Goal: Find specific page/section: Find specific page/section

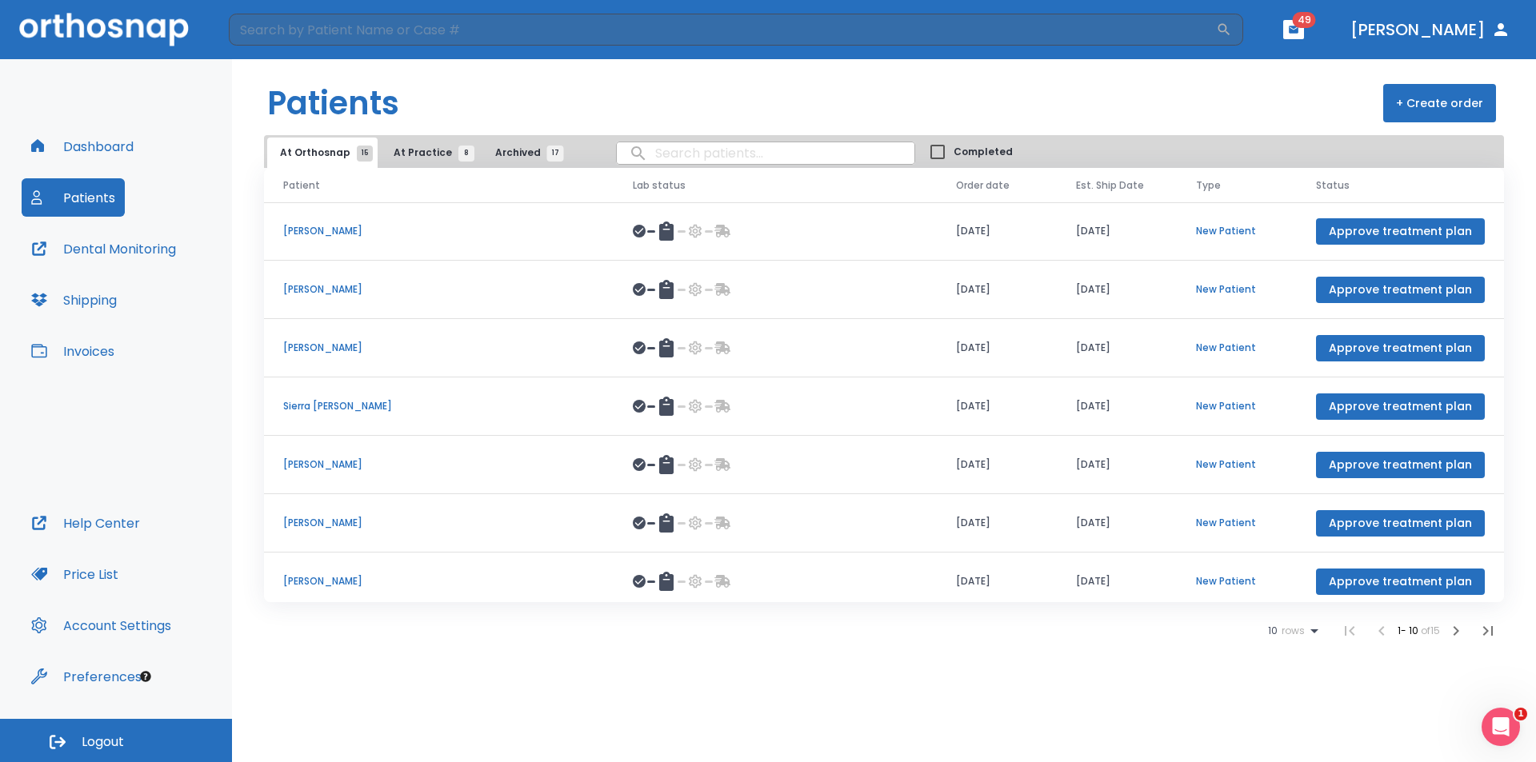
click at [644, 153] on input "search" at bounding box center [766, 153] width 298 height 31
click at [708, 158] on input "[PERSON_NAME]" at bounding box center [766, 153] width 298 height 31
type input "j"
type input "[PERSON_NAME]"
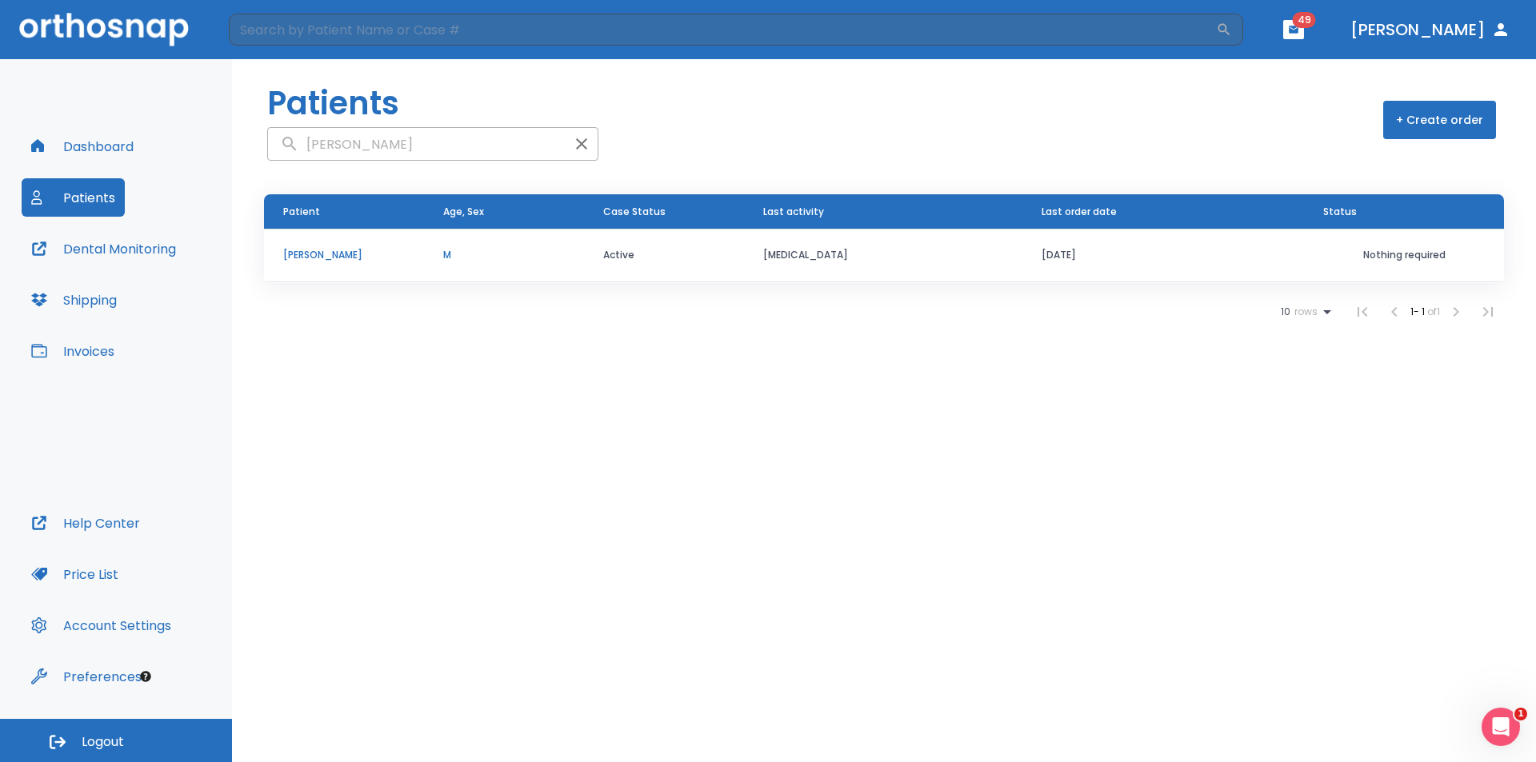
click at [374, 262] on p "[PERSON_NAME]" at bounding box center [344, 255] width 122 height 14
